Goal: Transaction & Acquisition: Download file/media

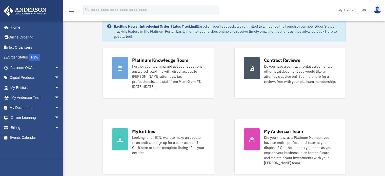
scroll to position [25, 0]
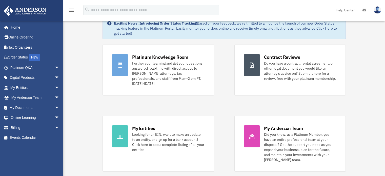
click at [48, 81] on link "Digital Products arrow_drop_down" at bounding box center [36, 78] width 64 height 10
click at [26, 87] on link "My Entities arrow_drop_down" at bounding box center [36, 88] width 64 height 10
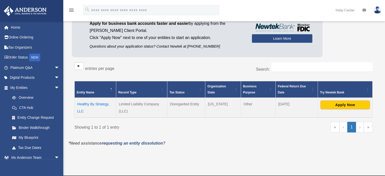
scroll to position [57, 0]
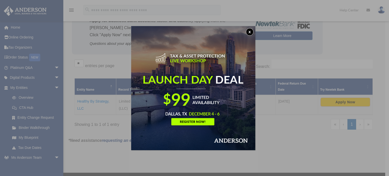
click at [251, 29] on button "x" at bounding box center [250, 32] width 8 height 8
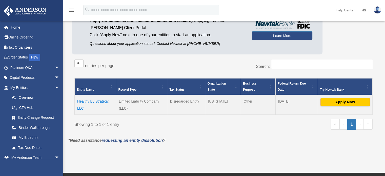
click at [103, 100] on td "Healthy By Strategy, LLC" at bounding box center [96, 105] width 42 height 20
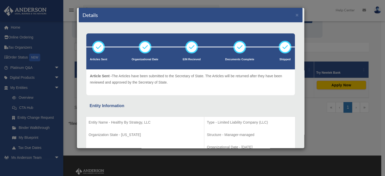
scroll to position [0, 0]
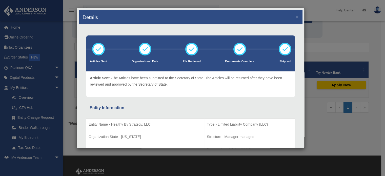
click at [344, 53] on div "Details × Articles Sent Organizational Date" at bounding box center [192, 88] width 385 height 176
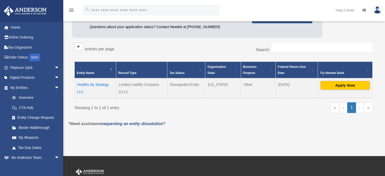
click at [27, 99] on link "Overview" at bounding box center [34, 98] width 55 height 10
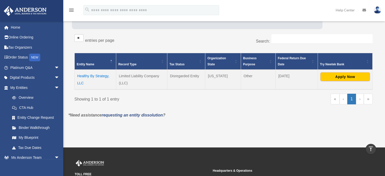
scroll to position [68, 0]
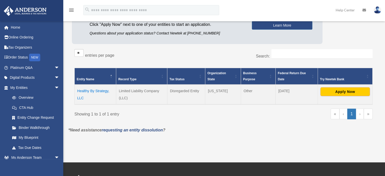
click at [33, 126] on link "Binder Walkthrough" at bounding box center [35, 128] width 57 height 10
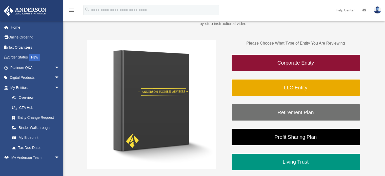
scroll to position [76, 0]
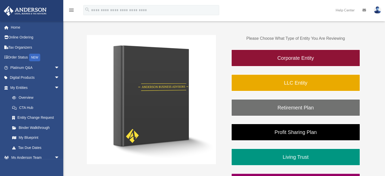
click at [283, 85] on link "LLC Entity" at bounding box center [295, 82] width 129 height 17
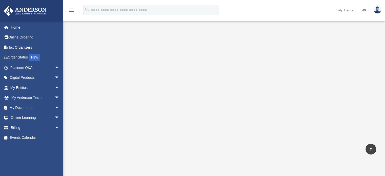
scroll to position [59, 0]
click at [54, 77] on span "arrow_drop_down" at bounding box center [59, 78] width 10 height 10
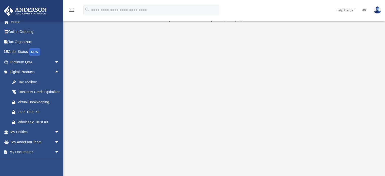
scroll to position [17, 0]
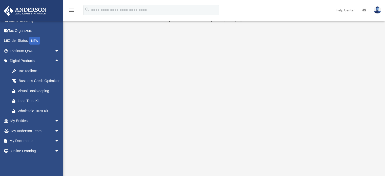
click at [54, 126] on span "arrow_drop_down" at bounding box center [59, 121] width 10 height 10
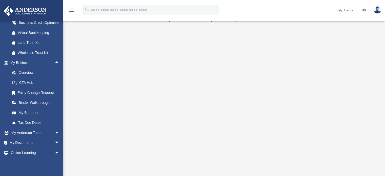
scroll to position [84, 0]
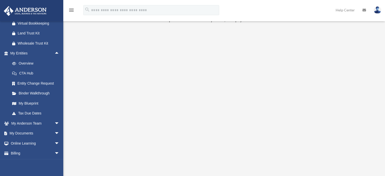
click at [54, 139] on span "arrow_drop_down" at bounding box center [59, 133] width 10 height 10
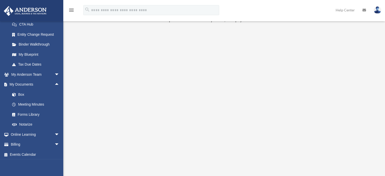
scroll to position [135, 0]
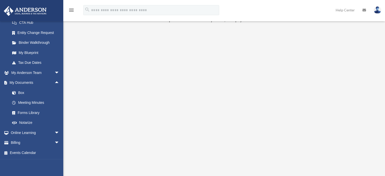
click at [31, 108] on link "Meeting Minutes" at bounding box center [37, 103] width 60 height 10
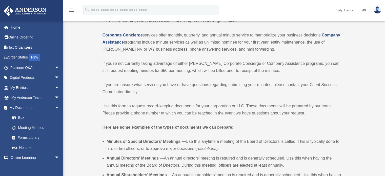
scroll to position [59, 0]
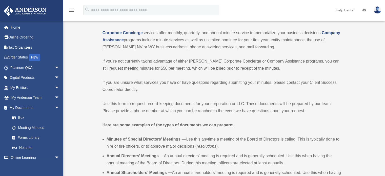
click at [18, 118] on link "Box" at bounding box center [37, 118] width 60 height 10
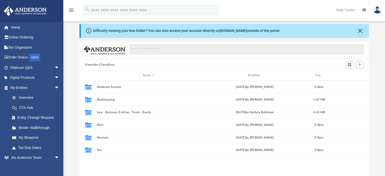
scroll to position [17, 0]
click at [122, 111] on button "Law - Business Entities, Trusts, Deeds" at bounding box center [149, 111] width 104 height 3
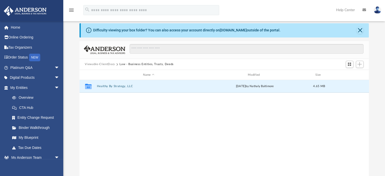
click at [120, 85] on button "Healthy By Strategy, LLC" at bounding box center [149, 86] width 104 height 3
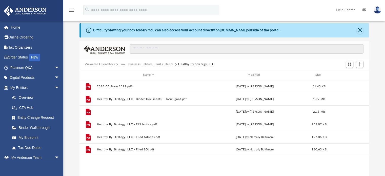
click at [157, 112] on button "Healthy By Strategy, LLC - Binder Documents.pdf" at bounding box center [149, 111] width 104 height 3
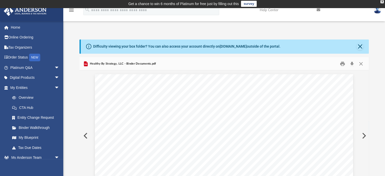
scroll to position [0, 0]
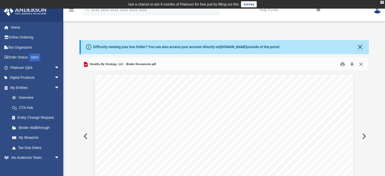
click at [359, 67] on button "Close" at bounding box center [361, 64] width 9 height 8
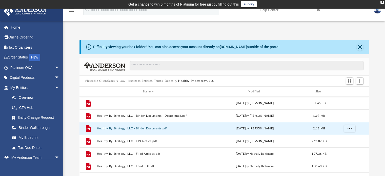
click at [128, 104] on button "2023 CA Form 3522.pdf" at bounding box center [149, 103] width 104 height 3
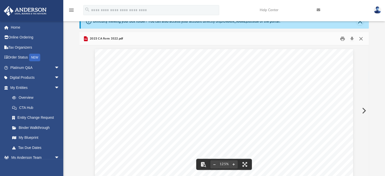
click at [361, 38] on button "Close" at bounding box center [361, 39] width 9 height 8
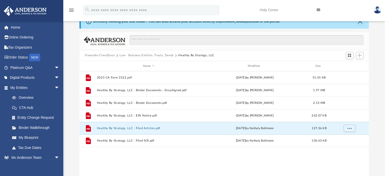
click at [151, 128] on button "Healthy By Strategy, LLC - Filed Articles.pdf" at bounding box center [149, 128] width 104 height 3
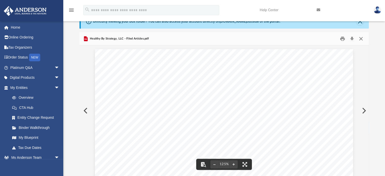
click at [359, 41] on button "Close" at bounding box center [361, 39] width 9 height 8
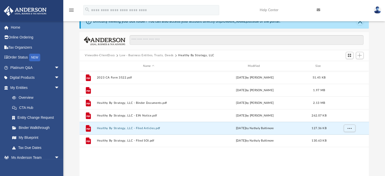
click at [183, 91] on button "Healthy By Strategy, LLC - Binder Documents - DocuSigned.pdf" at bounding box center [149, 90] width 104 height 3
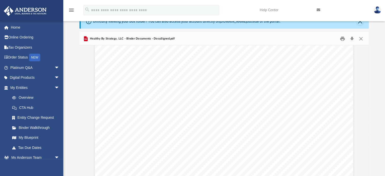
scroll to position [768, 0]
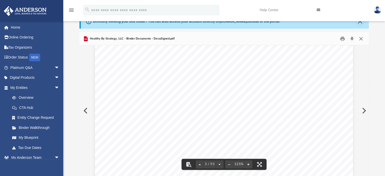
click at [361, 42] on button "Close" at bounding box center [361, 39] width 9 height 8
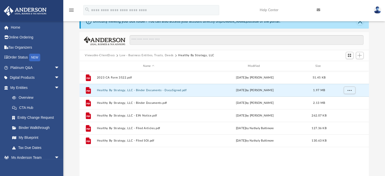
click at [173, 91] on button "Healthy By Strategy, LLC - Binder Documents - DocuSigned.pdf" at bounding box center [149, 90] width 104 height 3
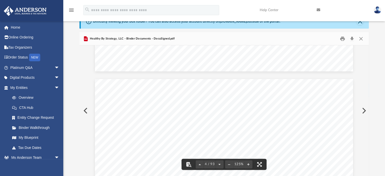
scroll to position [996, 0]
click at [360, 40] on button "Close" at bounding box center [361, 39] width 9 height 8
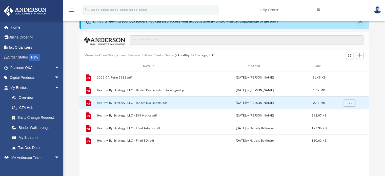
click at [151, 102] on button "Healthy By Strategy, LLC - Binder Documents.pdf" at bounding box center [149, 102] width 104 height 3
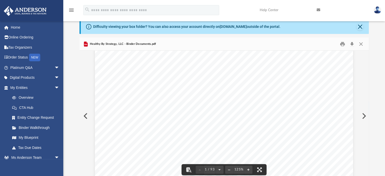
scroll to position [17, 0]
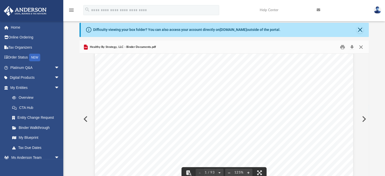
click at [362, 48] on button "Close" at bounding box center [361, 47] width 9 height 8
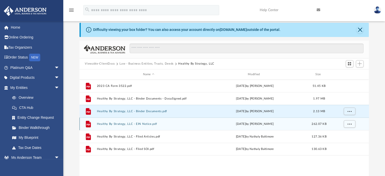
click at [146, 122] on div "File Healthy By Strategy, LLC - EIN Notice.pdf Fri Oct 20 2023 by Zoe Doyle 262…" at bounding box center [225, 123] width 290 height 13
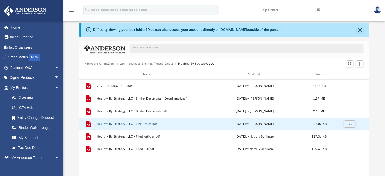
click at [144, 122] on button "Healthy By Strategy, LLC - EIN Notice.pdf" at bounding box center [149, 123] width 104 height 3
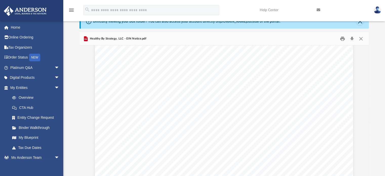
scroll to position [25, 0]
click at [360, 42] on button "Close" at bounding box center [361, 39] width 9 height 8
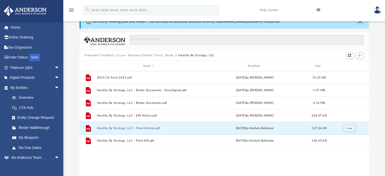
click at [145, 128] on button "Healthy By Strategy, LLC - Filed Articles.pdf" at bounding box center [149, 128] width 104 height 3
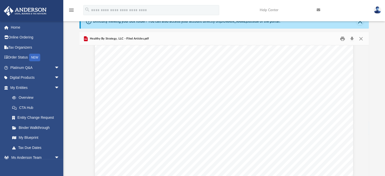
scroll to position [135, 0]
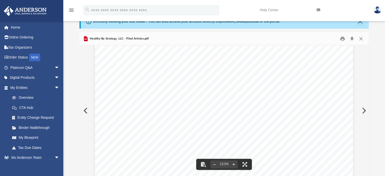
click at [371, 76] on div "Difficulty viewing your box folder? You can also access your account directly o…" at bounding box center [224, 95] width 322 height 162
click at [361, 41] on button "Close" at bounding box center [361, 39] width 9 height 8
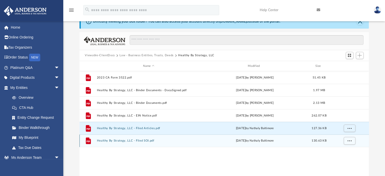
click at [146, 138] on div "File Healthy By Strategy, LLC - Filed SOI.pdf Thu Jan 4 2024 by Nathaly Baltimo…" at bounding box center [225, 140] width 290 height 13
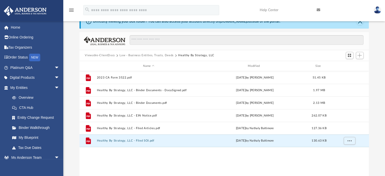
click at [146, 142] on button "Healthy By Strategy, LLC - Filed SOI.pdf" at bounding box center [149, 140] width 104 height 3
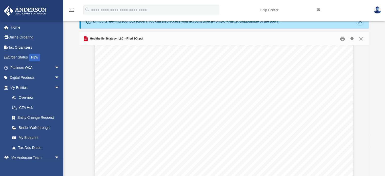
scroll to position [68, 0]
click at [361, 36] on button "Close" at bounding box center [361, 39] width 9 height 8
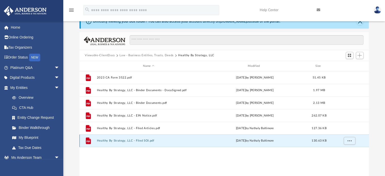
click at [208, 142] on div "Thu Jan 4 2024 by Nathaly Baltimore" at bounding box center [255, 141] width 104 height 5
click at [348, 141] on span "More options" at bounding box center [349, 140] width 4 height 3
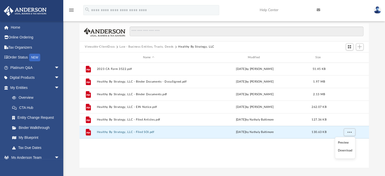
click at [348, 149] on li "Download" at bounding box center [345, 150] width 15 height 5
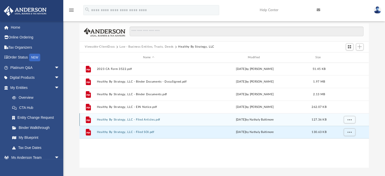
click at [259, 115] on div "File Healthy By Strategy, LLC - Filed Articles.pdf Fri Nov 3 2023 by Nathaly Ba…" at bounding box center [225, 119] width 290 height 13
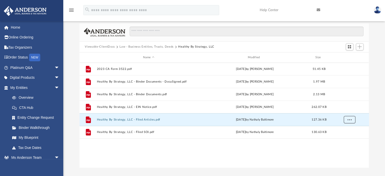
click at [350, 118] on span "More options" at bounding box center [349, 119] width 4 height 3
click at [342, 138] on li "Download" at bounding box center [345, 137] width 15 height 5
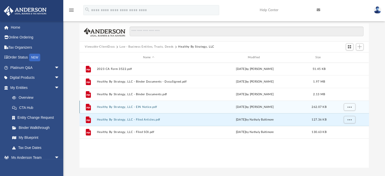
click at [289, 106] on div "Fri Oct 20 2023 by Zoe Doyle" at bounding box center [255, 107] width 104 height 5
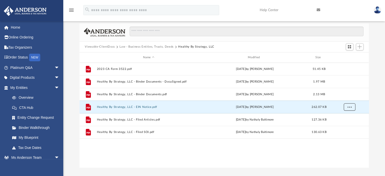
click at [346, 105] on button "More options" at bounding box center [350, 107] width 12 height 8
click at [341, 125] on li "Download" at bounding box center [345, 125] width 15 height 5
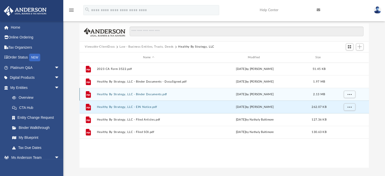
click at [339, 93] on div "grid" at bounding box center [348, 95] width 35 height 10
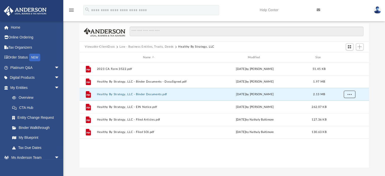
click at [350, 94] on span "More options" at bounding box center [349, 94] width 4 height 3
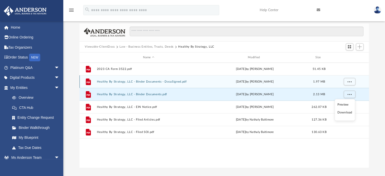
click at [333, 80] on div "grid" at bounding box center [348, 82] width 35 height 10
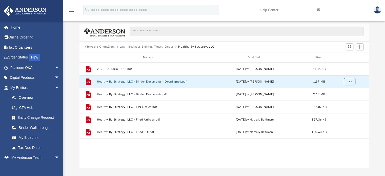
click at [349, 81] on span "More options" at bounding box center [349, 81] width 4 height 3
click at [343, 99] on li "Download" at bounding box center [345, 99] width 15 height 5
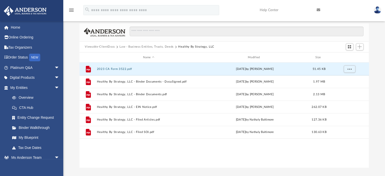
click at [116, 70] on button "2023 CA Form 3522.pdf" at bounding box center [149, 68] width 104 height 3
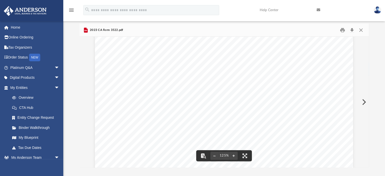
scroll to position [211, 0]
click at [359, 31] on button "Close" at bounding box center [361, 30] width 9 height 8
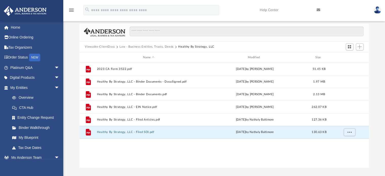
click at [148, 132] on button "Healthy By Strategy, LLC - Filed SOI.pdf" at bounding box center [149, 132] width 104 height 3
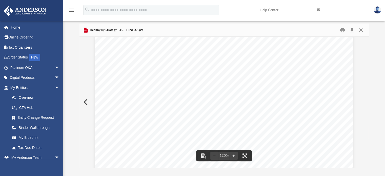
scroll to position [76, 0]
